Goal: Task Accomplishment & Management: Use online tool/utility

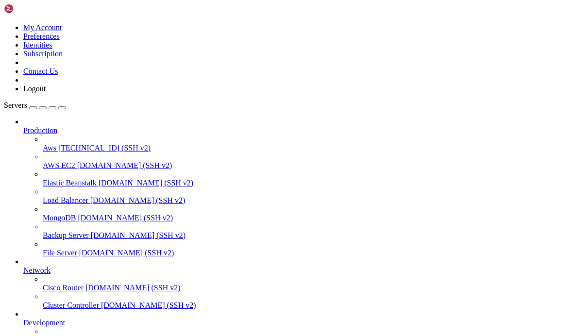
click at [33, 108] on div "button" at bounding box center [33, 108] width 0 height 0
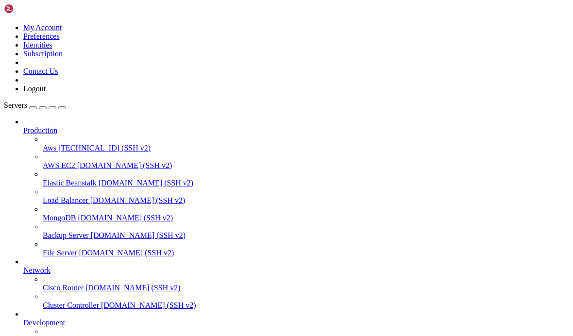
click at [62, 108] on div "button" at bounding box center [62, 108] width 0 height 0
click at [43, 153] on div at bounding box center [306, 157] width 527 height 9
click at [43, 108] on div "button" at bounding box center [43, 108] width 0 height 0
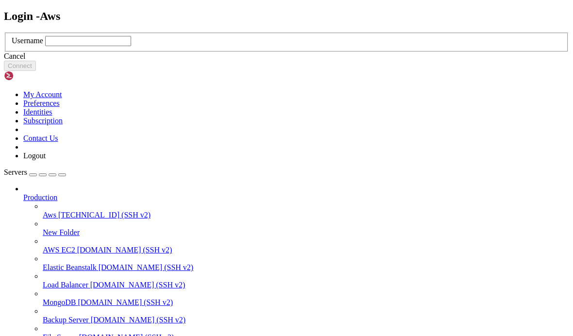
click at [131, 46] on input "text" at bounding box center [88, 41] width 86 height 10
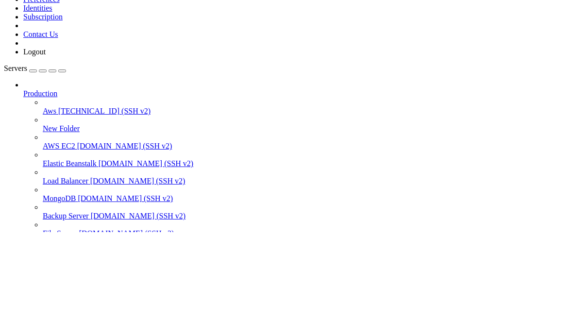
type input "Bitnami"
click at [36, 71] on button "Connect" at bounding box center [20, 66] width 32 height 10
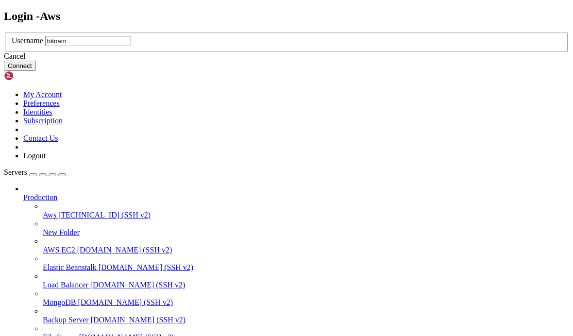
type input "bitnami"
click at [36, 71] on button "Connect" at bounding box center [20, 66] width 32 height 10
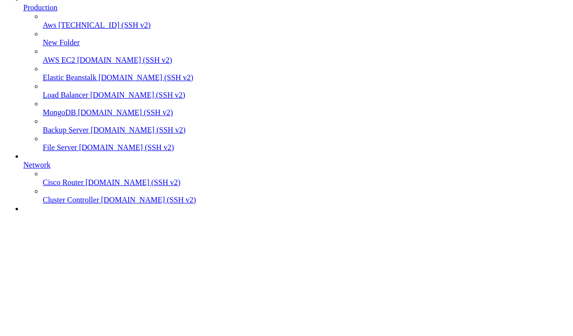
scroll to position [40, 0]
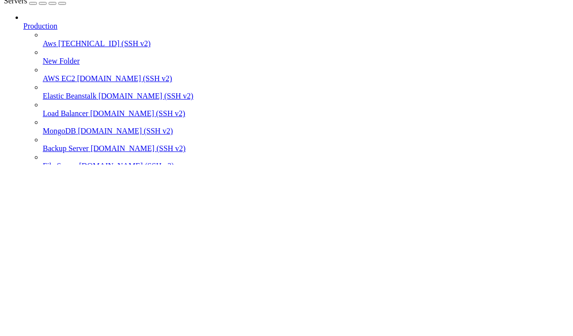
type input "B"
type input "bitnami"
click at [36, 61] on button "Connect" at bounding box center [20, 66] width 32 height 10
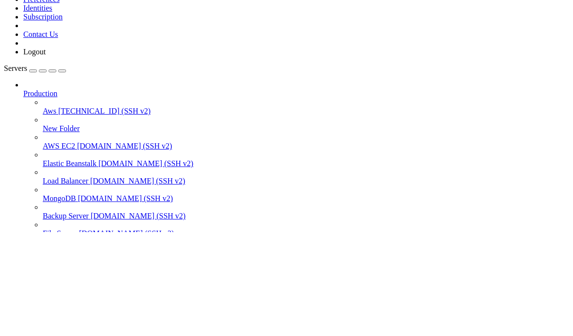
type input "bitnami"
click at [36, 71] on button "Connect" at bounding box center [20, 66] width 32 height 10
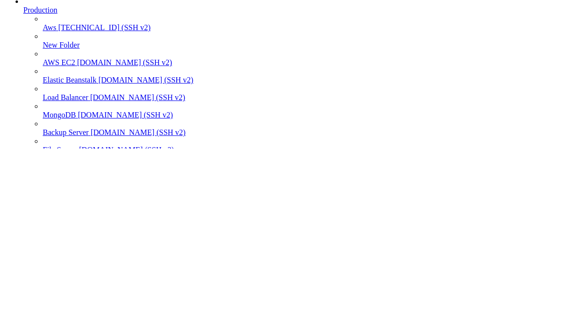
type input "bitnami"
click at [36, 61] on button "Connect" at bounding box center [20, 66] width 32 height 10
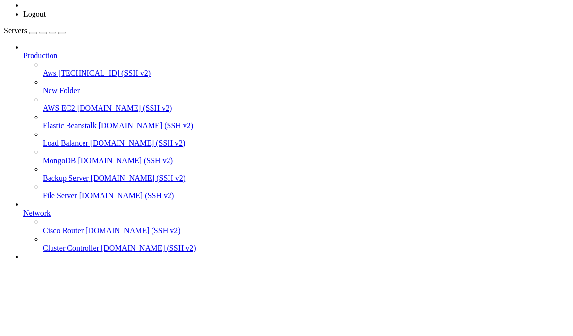
scroll to position [7, 0]
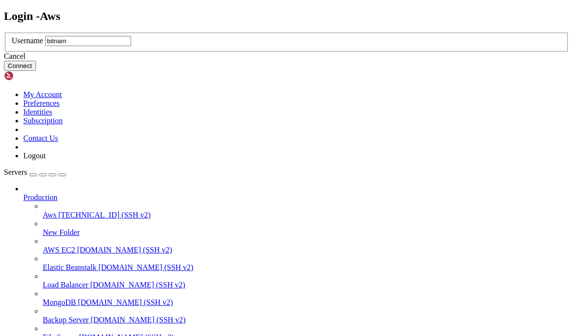
type input "bitnami"
click at [36, 71] on button "Connect" at bounding box center [20, 66] width 32 height 10
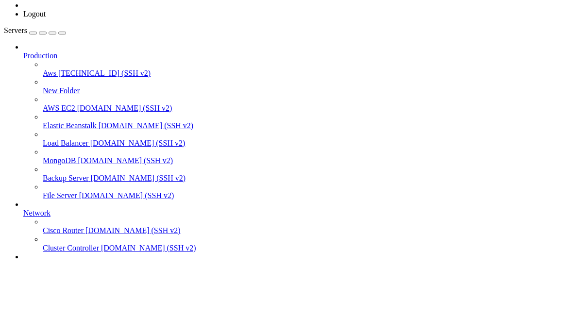
scroll to position [7, 0]
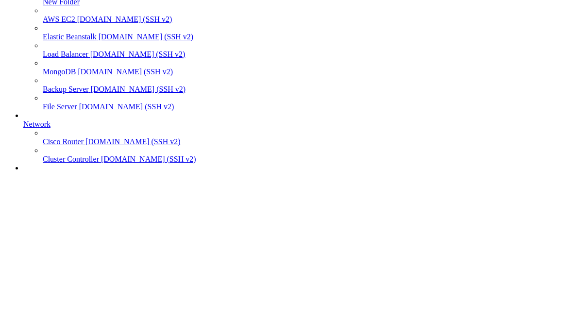
scroll to position [113, 0]
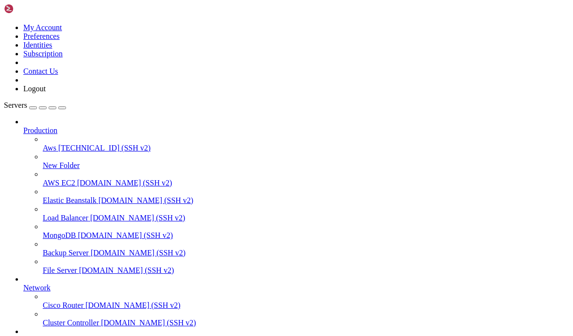
scroll to position [202, 0]
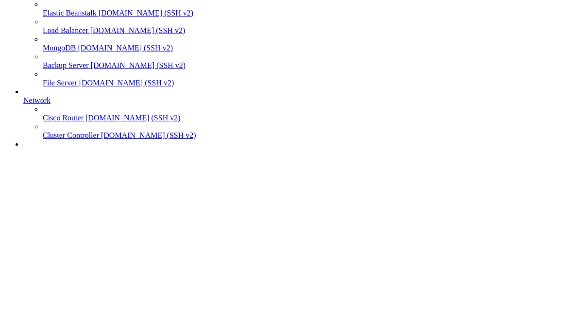
scroll to position [307, 0]
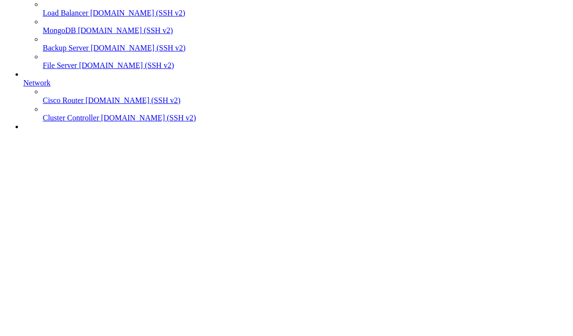
scroll to position [323, 0]
